Goal: Task Accomplishment & Management: Use online tool/utility

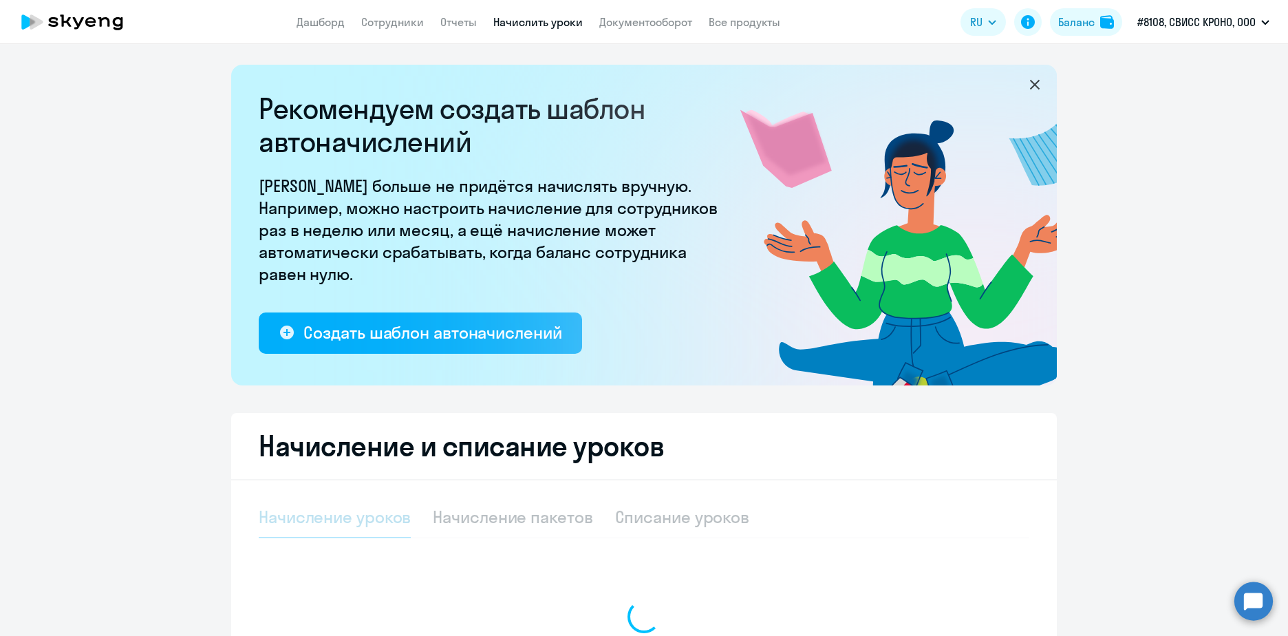
select select "10"
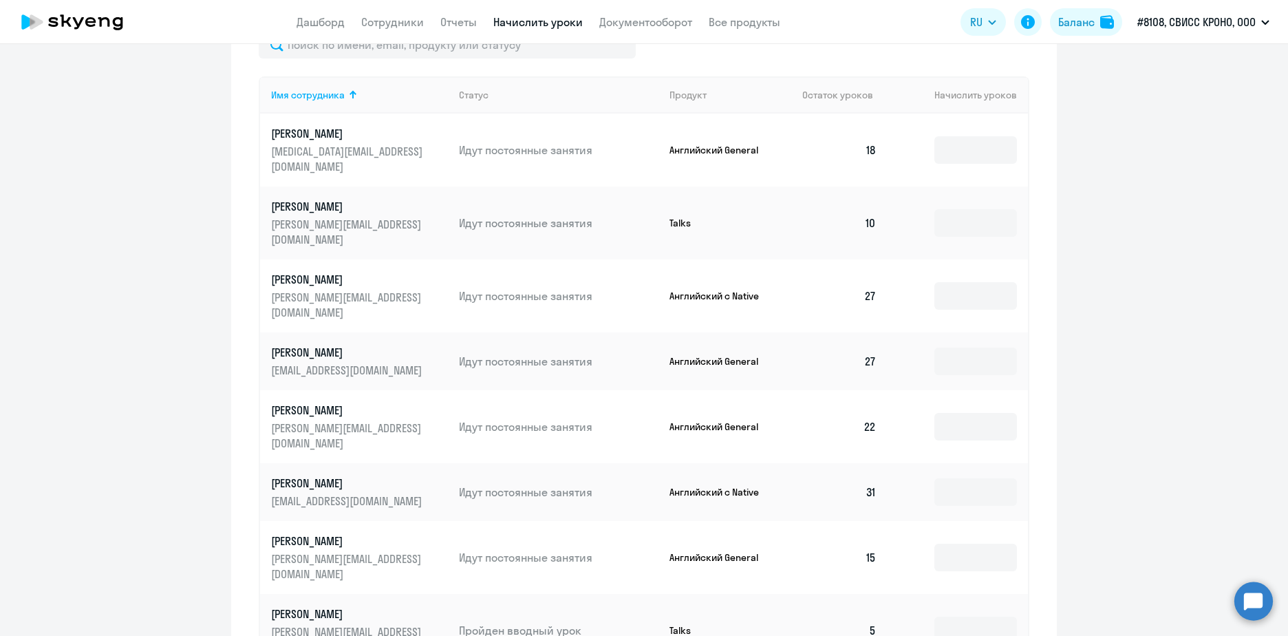
scroll to position [619, 0]
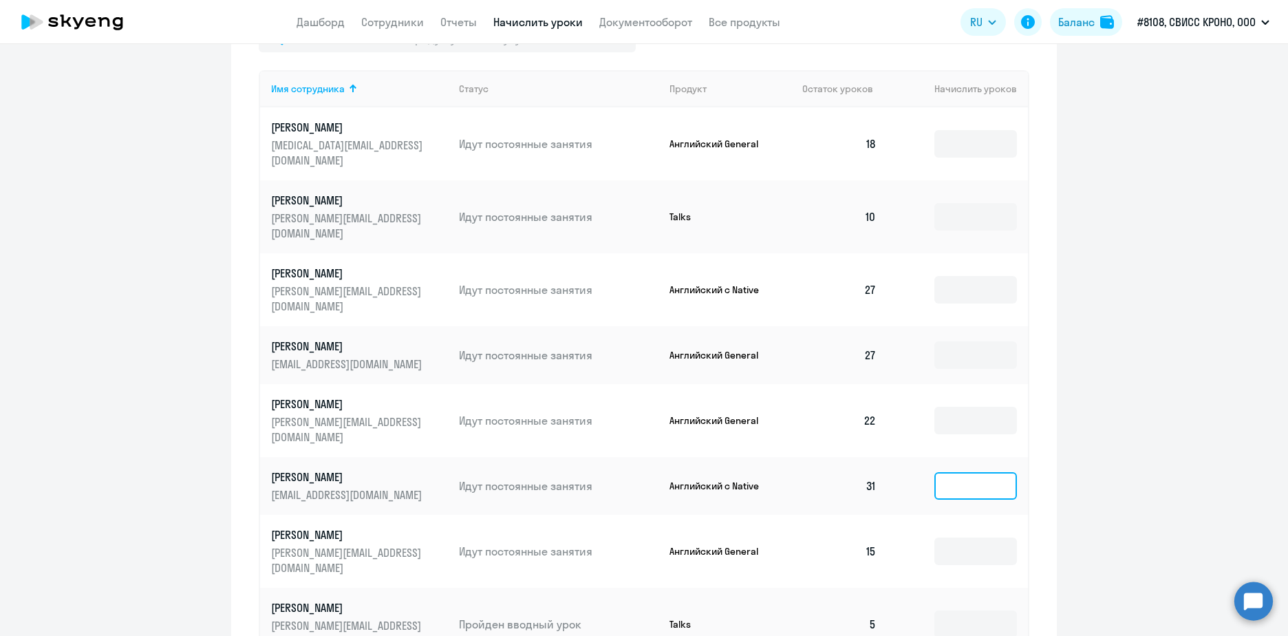
click at [976, 472] on input at bounding box center [975, 486] width 83 height 28
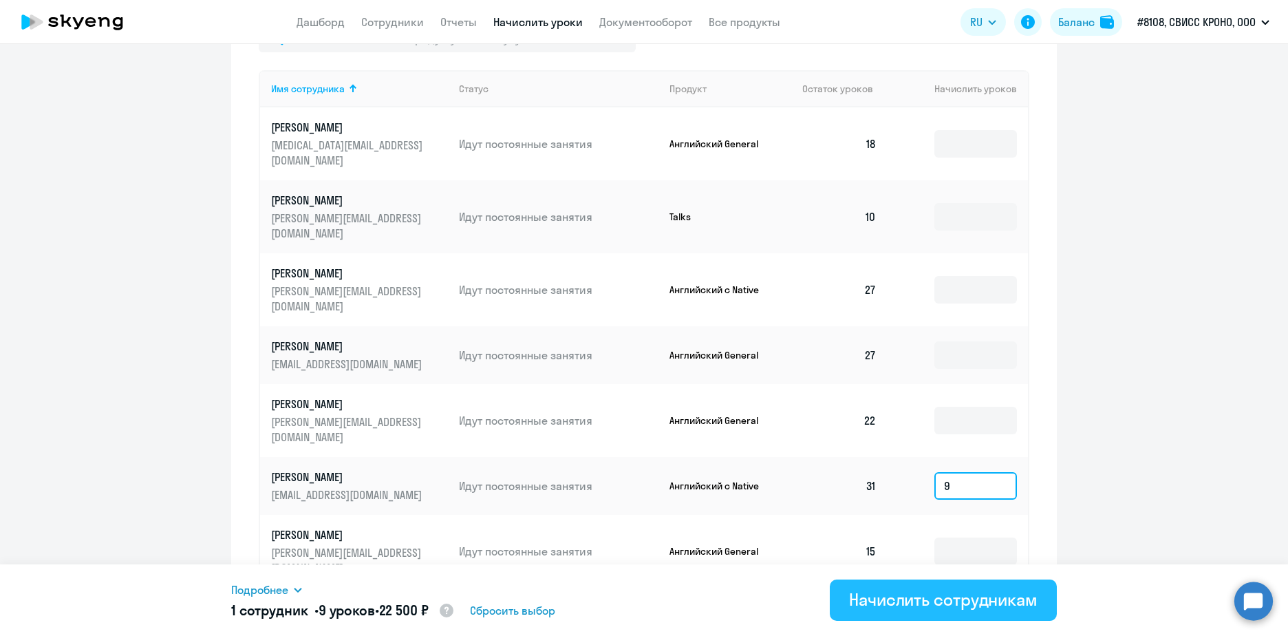
type input "9"
click at [961, 605] on button "Начислить сотрудникам" at bounding box center [942, 599] width 227 height 41
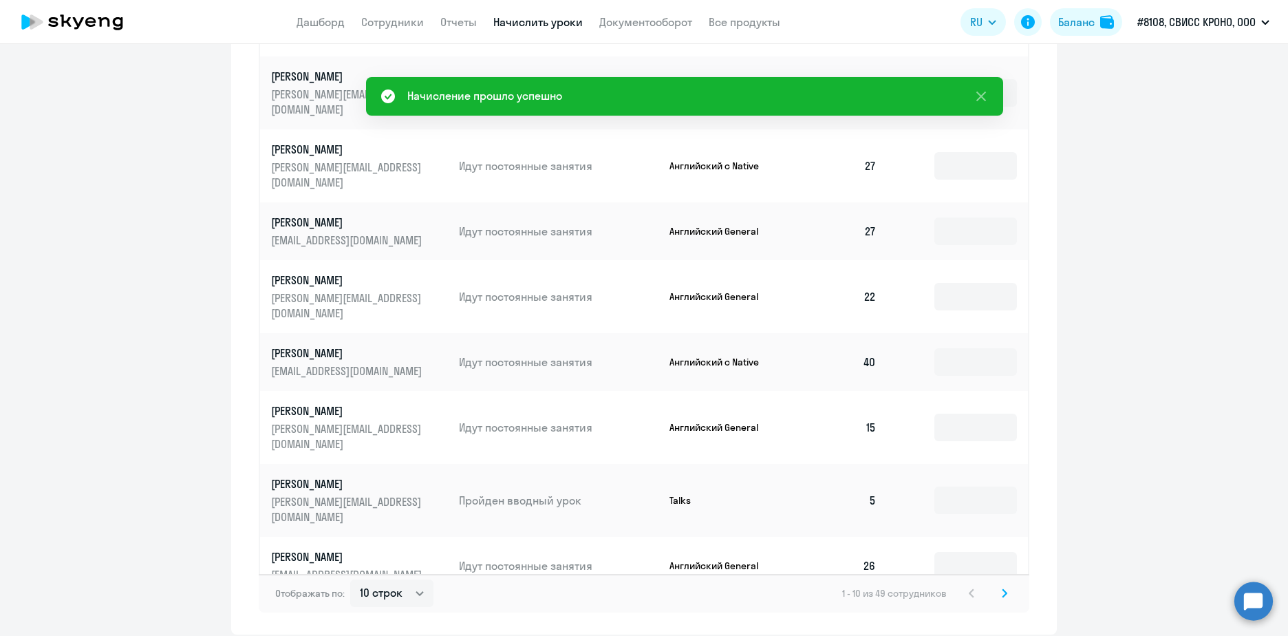
scroll to position [784, 0]
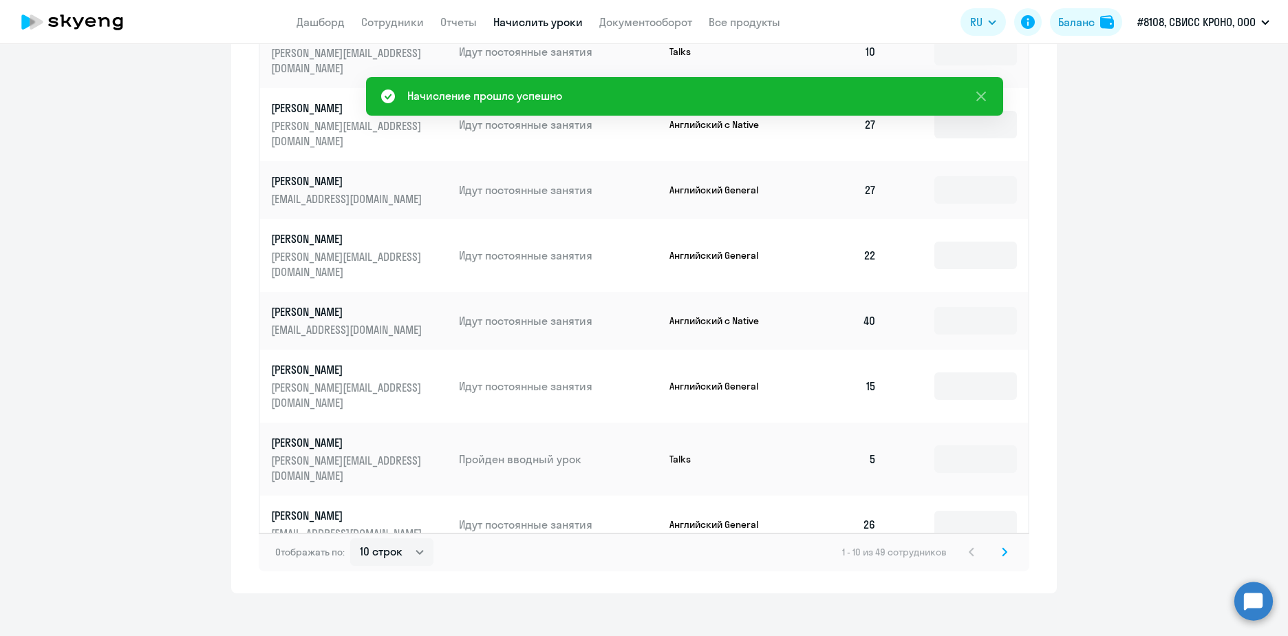
click at [1002, 547] on icon at bounding box center [1004, 551] width 4 height 8
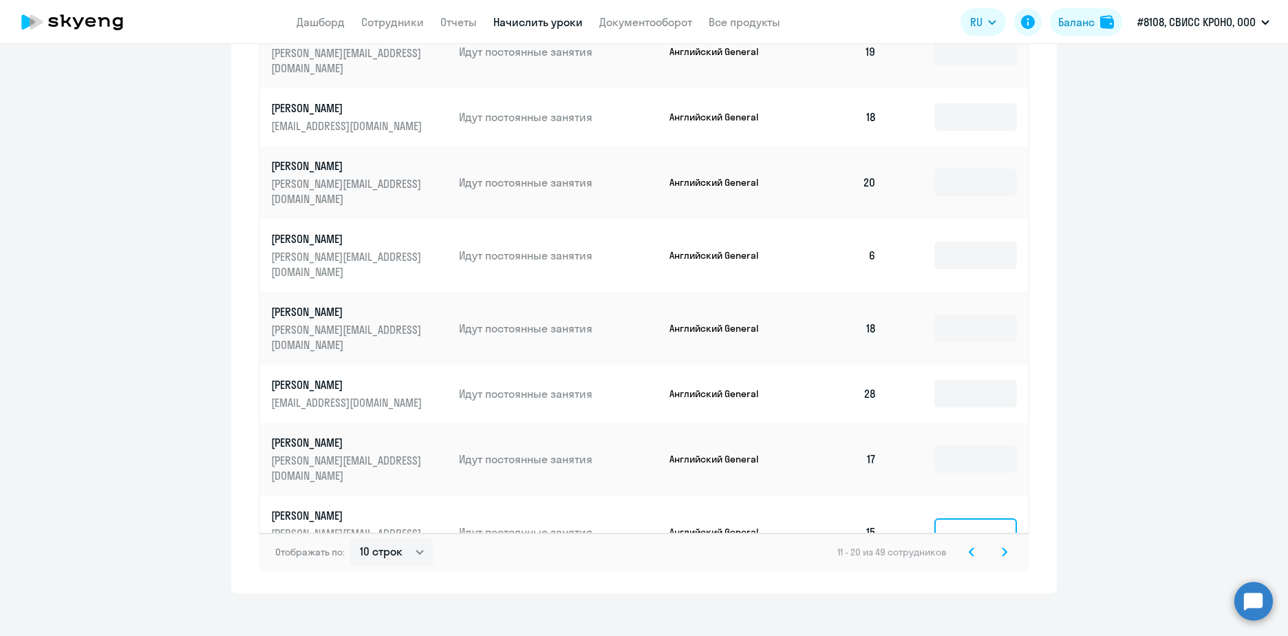
click at [955, 518] on input at bounding box center [975, 532] width 83 height 28
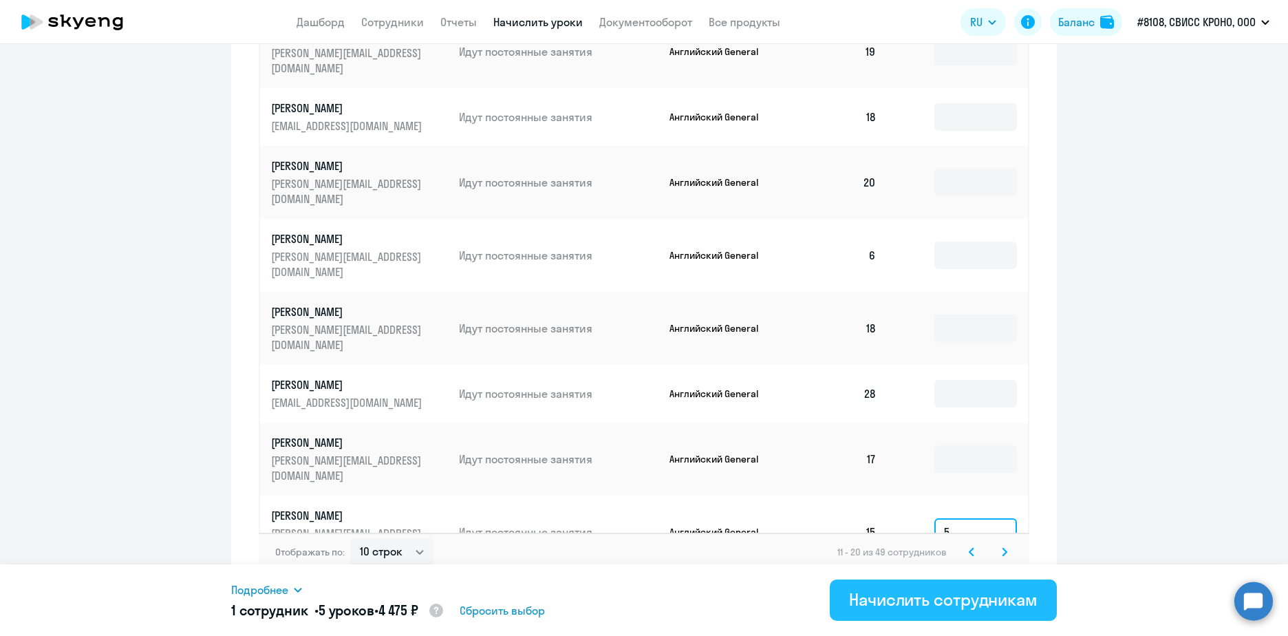
type input "5"
click at [928, 609] on div "Начислить сотрудникам" at bounding box center [943, 599] width 188 height 22
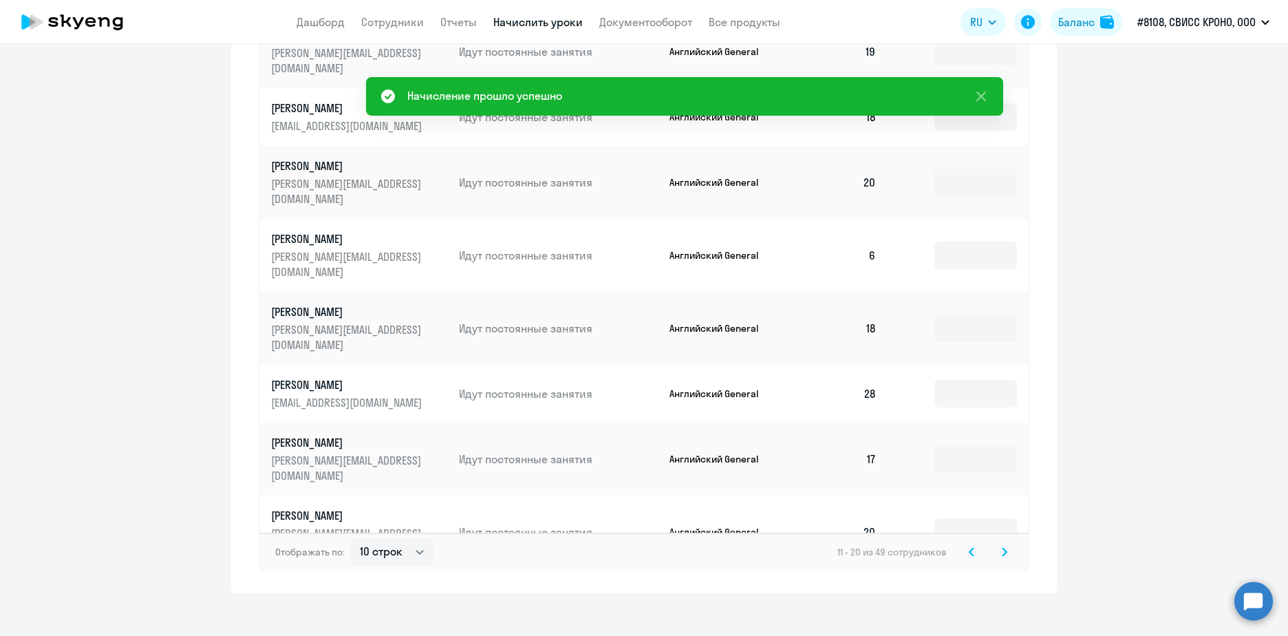
click at [1001, 547] on icon at bounding box center [1004, 552] width 6 height 10
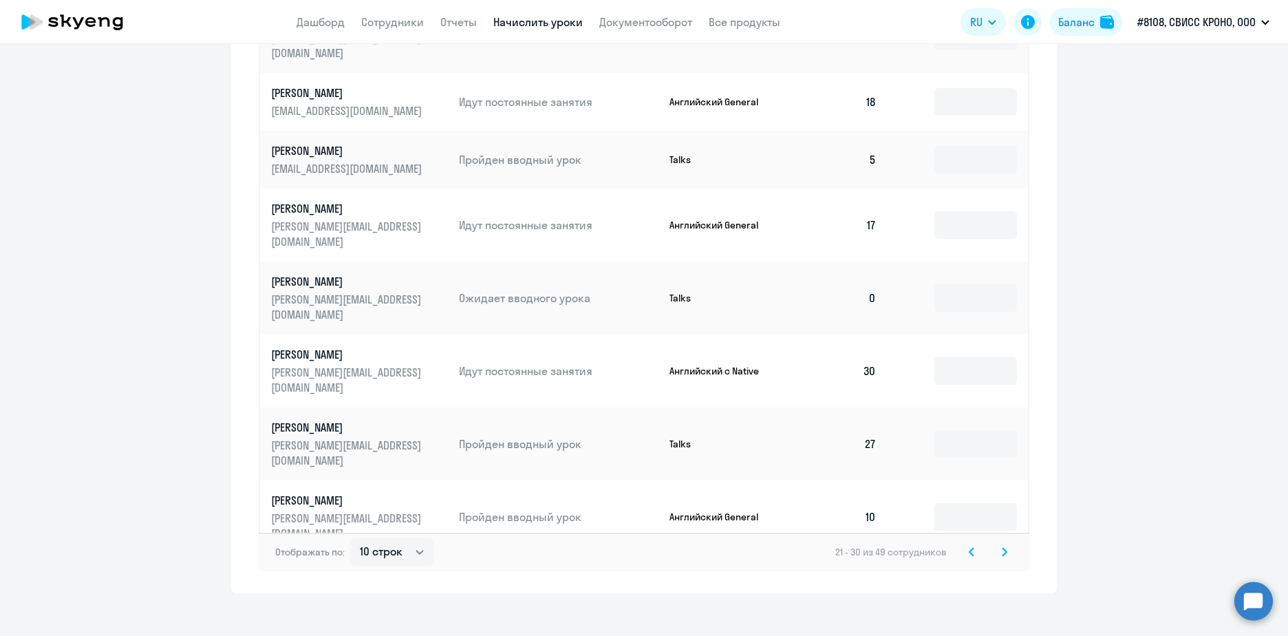
click at [1006, 543] on svg-icon at bounding box center [1004, 551] width 17 height 17
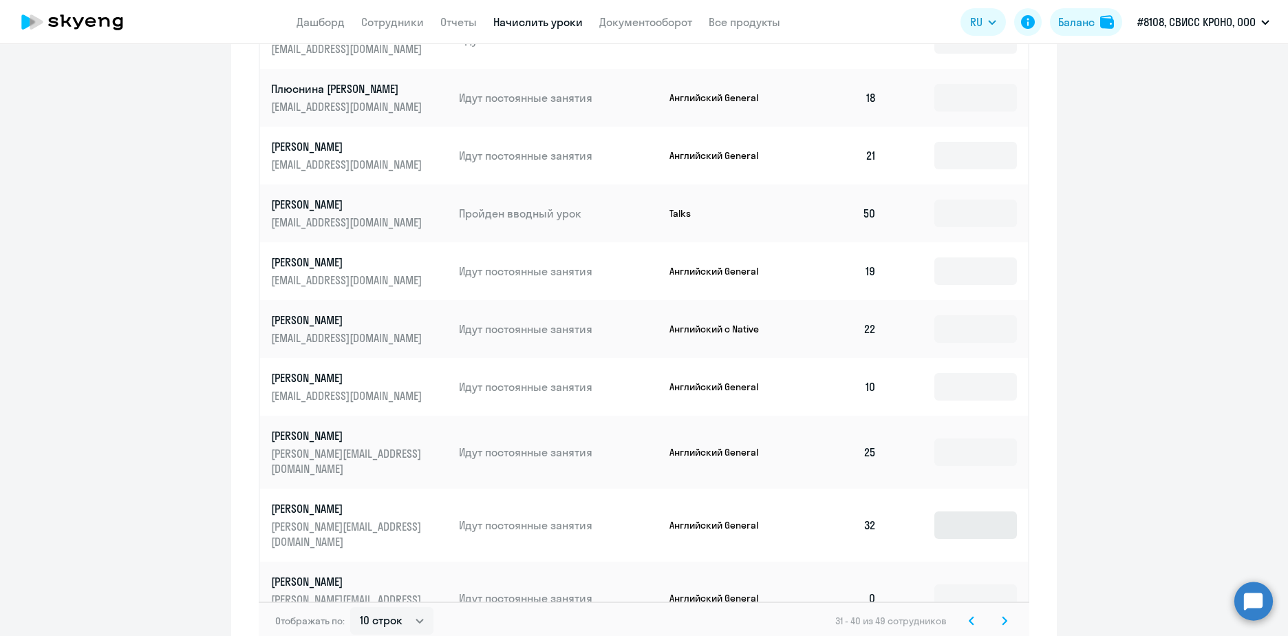
scroll to position [647, 0]
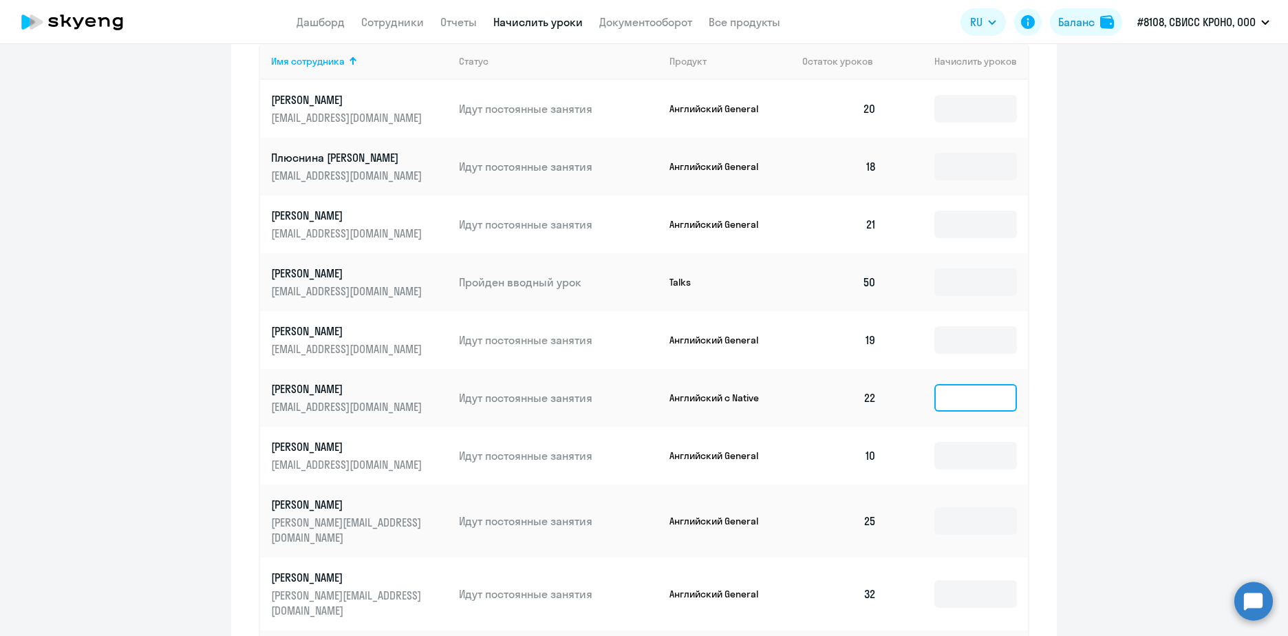
click at [942, 407] on input at bounding box center [975, 398] width 83 height 28
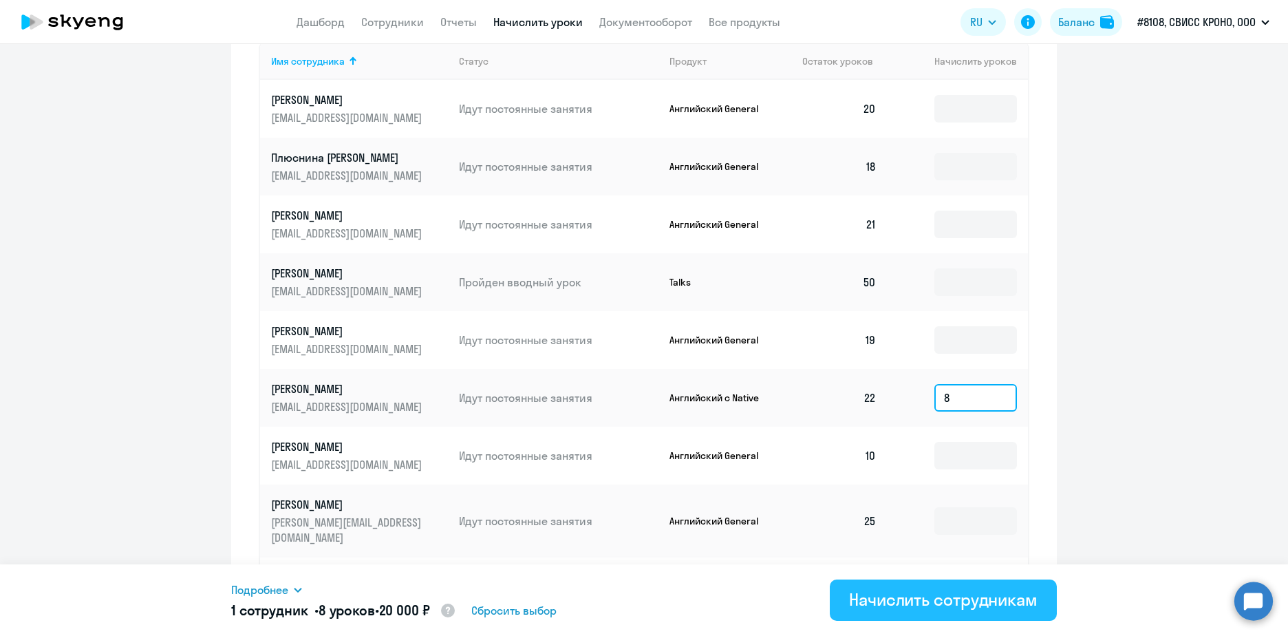
type input "8"
click at [959, 605] on div "Начислить сотрудникам" at bounding box center [943, 599] width 188 height 22
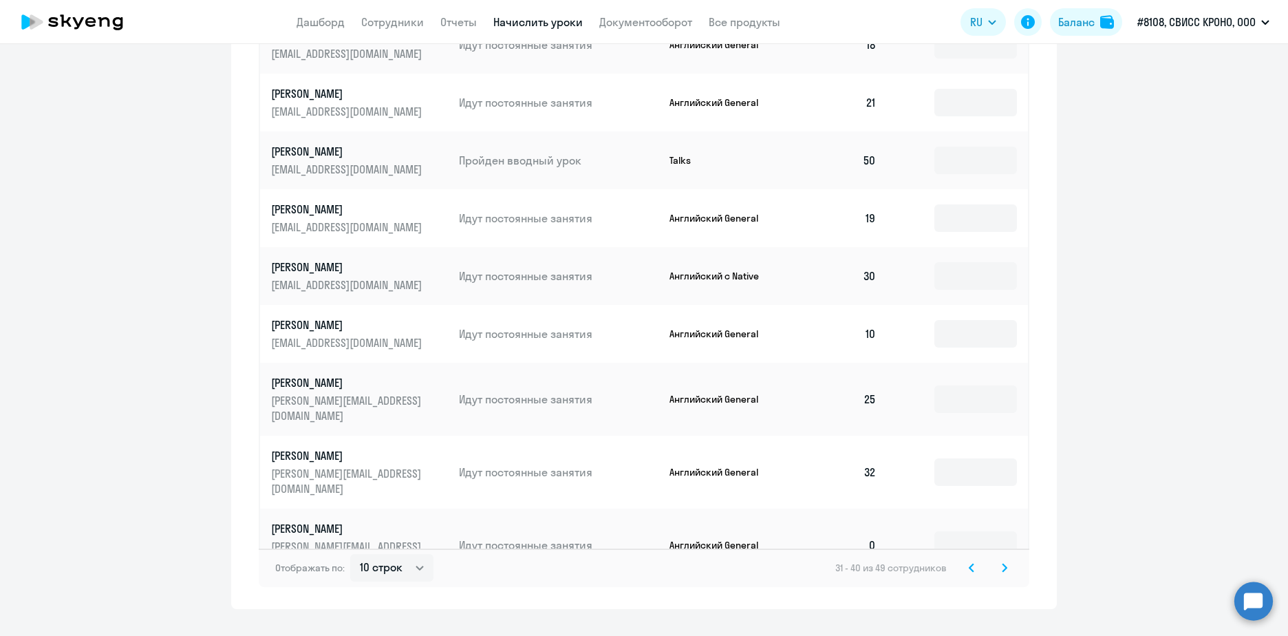
scroll to position [784, 0]
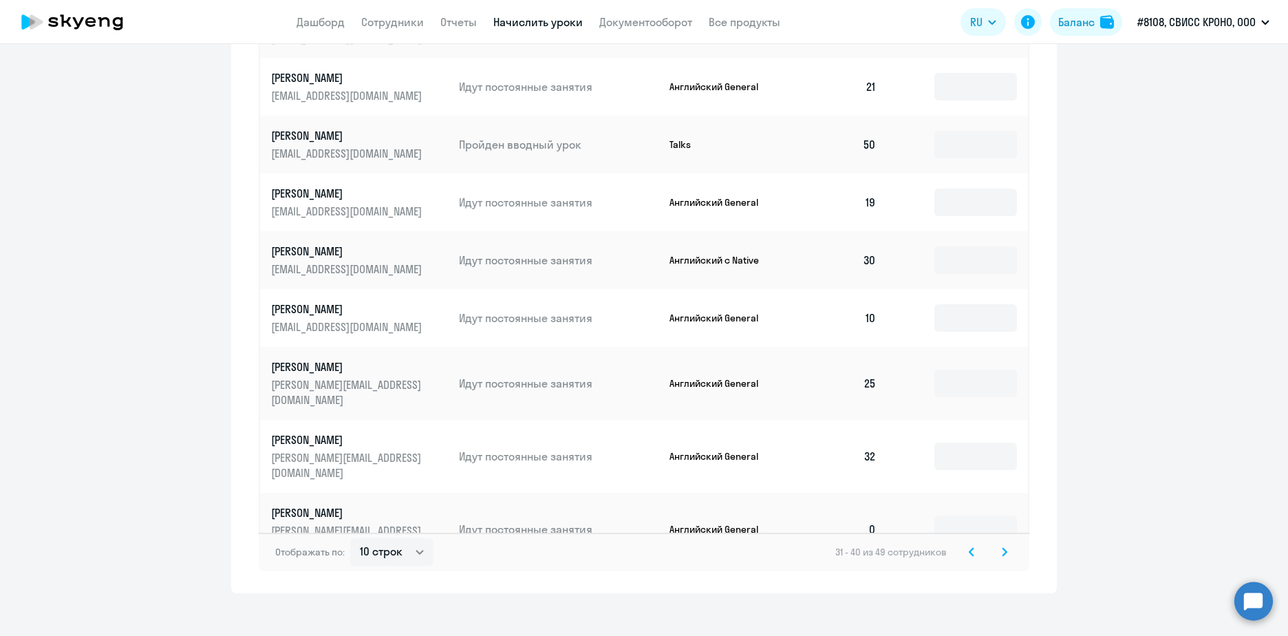
click at [1001, 547] on icon at bounding box center [1004, 552] width 6 height 10
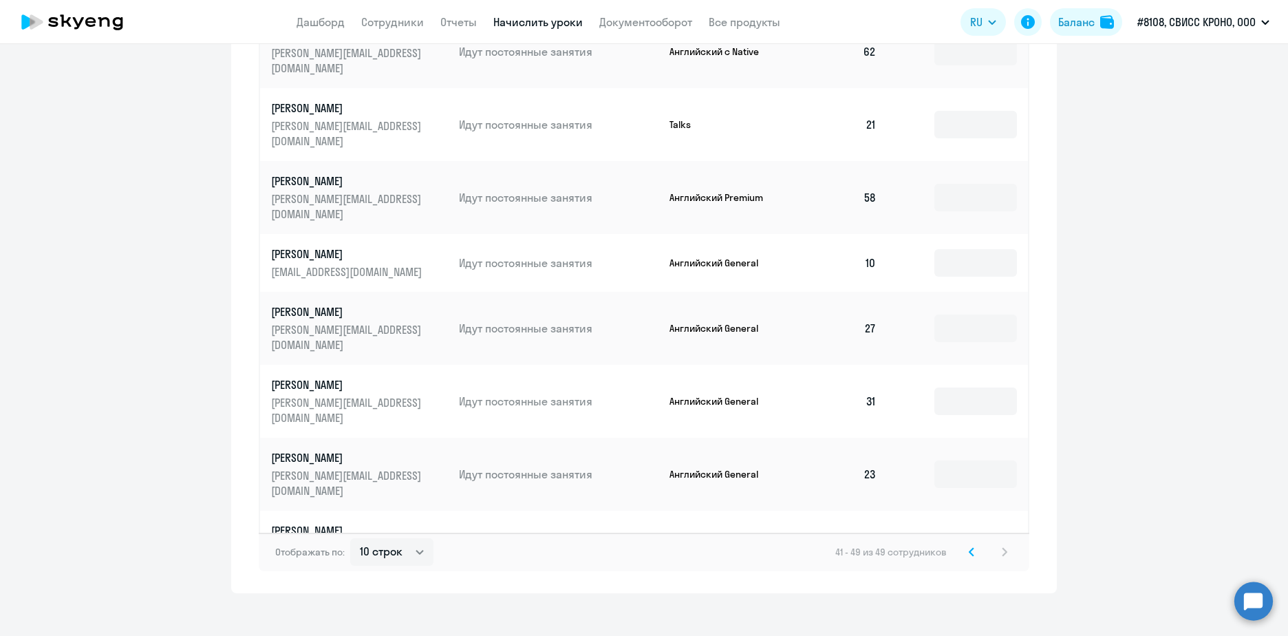
scroll to position [741, 0]
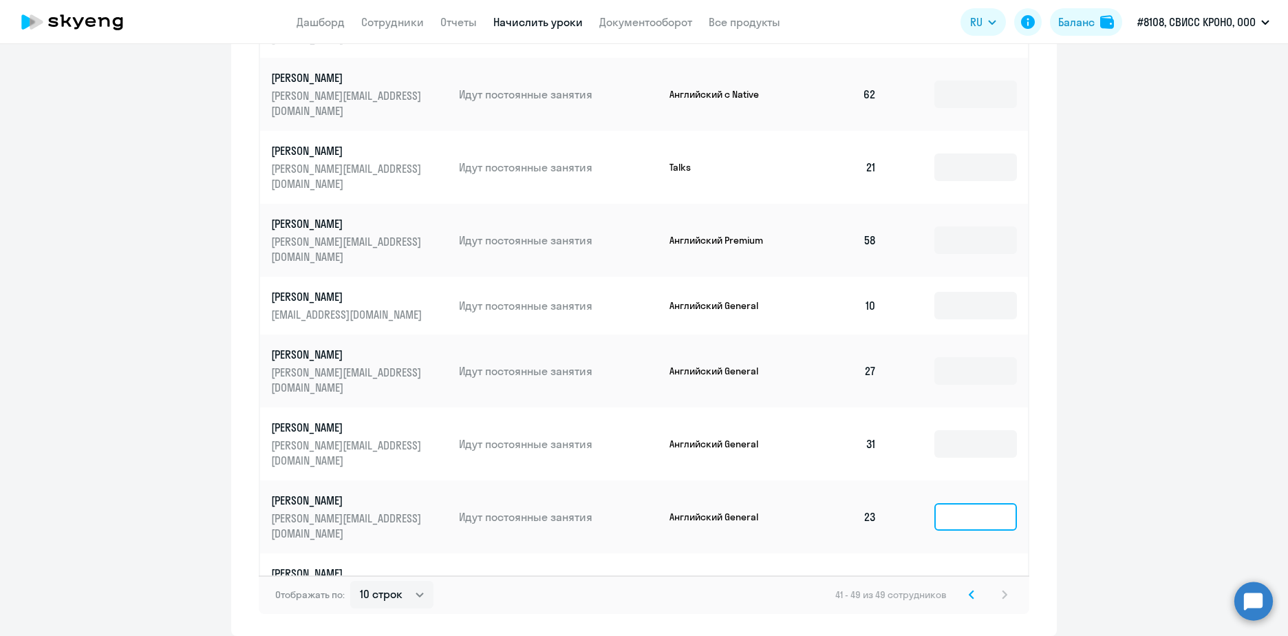
click at [989, 503] on input at bounding box center [975, 517] width 83 height 28
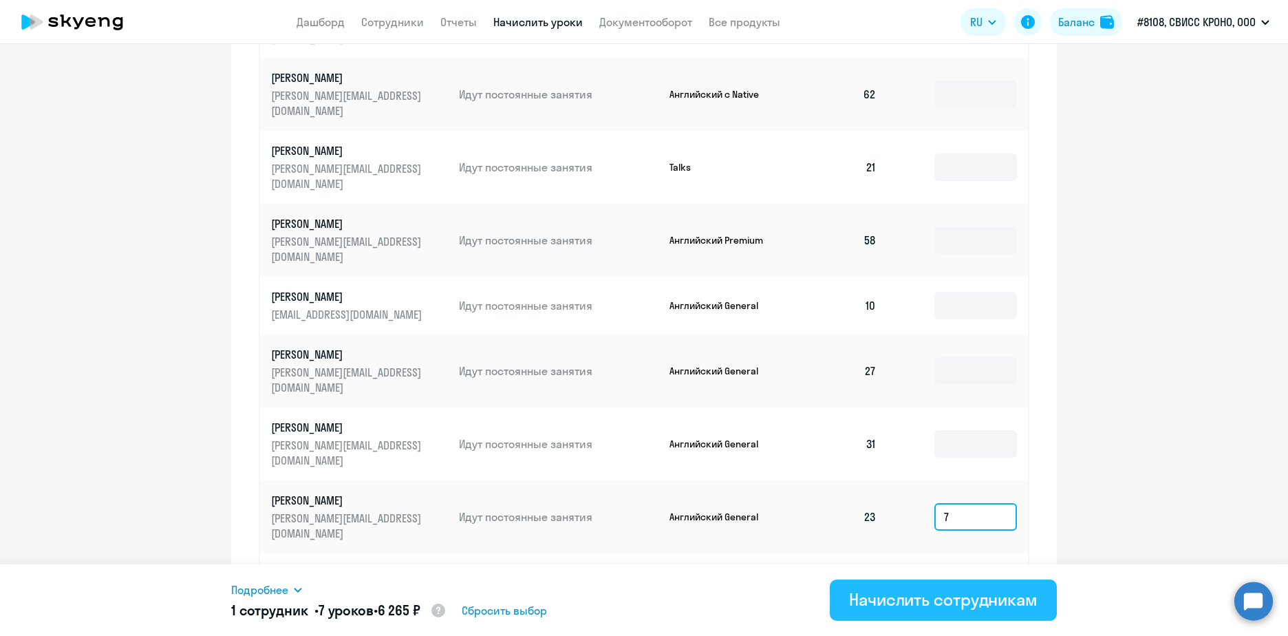
type input "7"
click at [933, 618] on button "Начислить сотрудникам" at bounding box center [942, 599] width 227 height 41
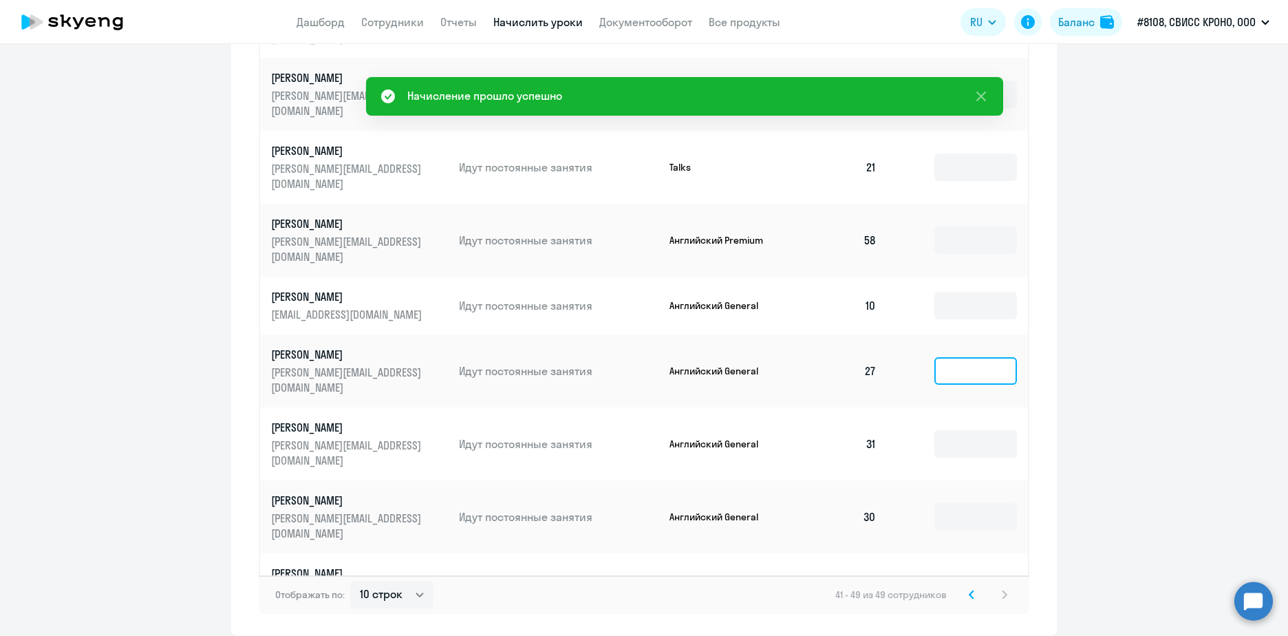
click at [950, 357] on input at bounding box center [975, 371] width 83 height 28
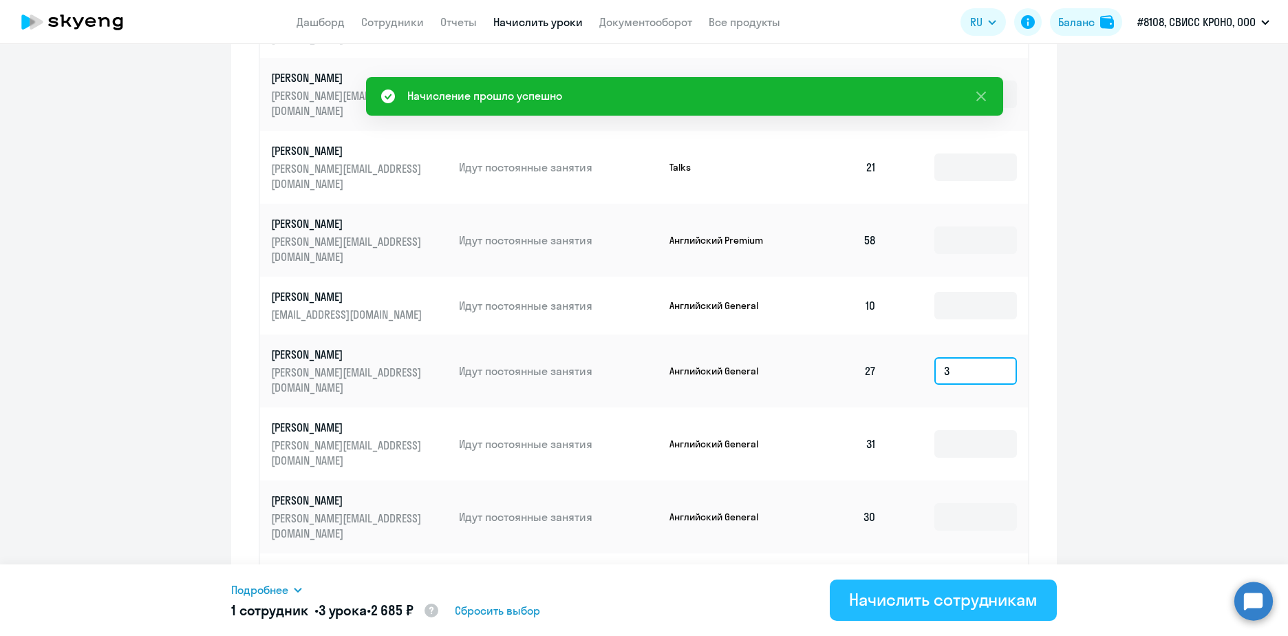
type input "3"
click at [924, 598] on div "Начислить сотрудникам" at bounding box center [943, 599] width 188 height 22
